Goal: Navigation & Orientation: Find specific page/section

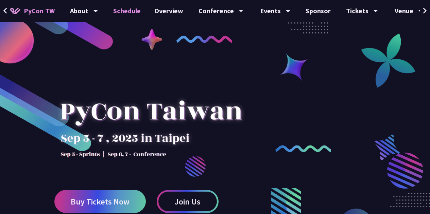
click at [128, 10] on link "Schedule" at bounding box center [126, 11] width 41 height 22
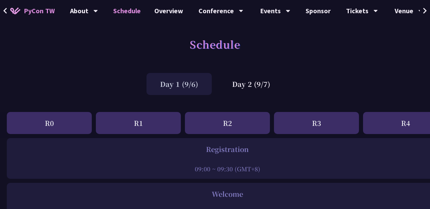
click at [195, 76] on div "Day 1 (9/6)" at bounding box center [178, 84] width 65 height 22
click at [368, 12] on div "Tickets" at bounding box center [362, 11] width 32 height 22
click at [404, 12] on div "Venue" at bounding box center [408, 11] width 28 height 22
click at [316, 49] on div "Schedule" at bounding box center [215, 52] width 430 height 36
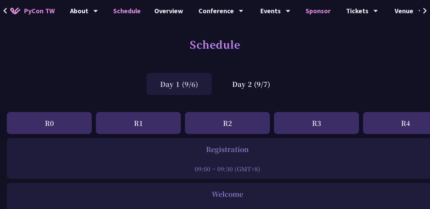
click at [321, 9] on link "Sponsor" at bounding box center [317, 11] width 39 height 22
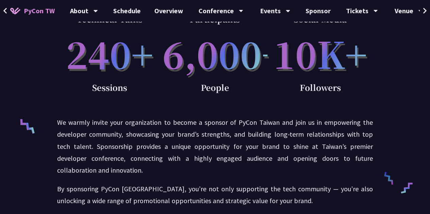
scroll to position [136, 0]
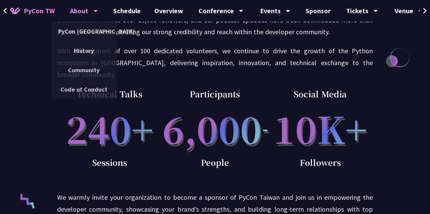
click at [85, 12] on div "About" at bounding box center [84, 11] width 28 height 22
